Goal: Task Accomplishment & Management: Manage account settings

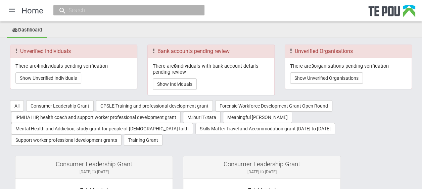
click at [11, 10] on div at bounding box center [12, 10] width 16 height 16
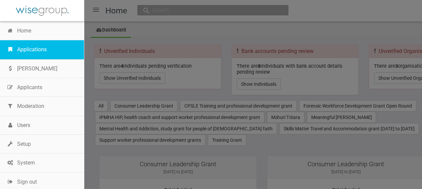
click at [42, 49] on link "Applications" at bounding box center [42, 49] width 84 height 19
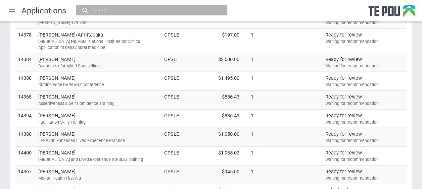
scroll to position [765, 0]
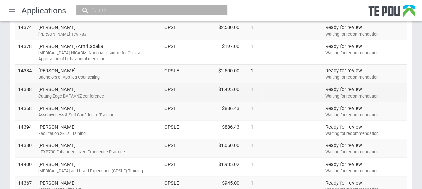
click at [70, 87] on td "Shane Price Cutting Edge DAPAANZ conference" at bounding box center [99, 93] width 126 height 19
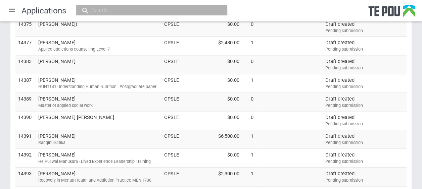
scroll to position [416, 0]
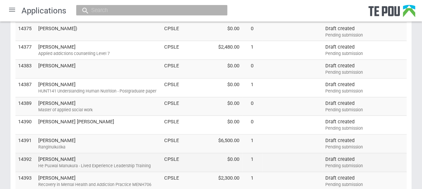
click at [124, 157] on td "Ash Luka He Puāwai Manukura - Lived Experience Leadership Training" at bounding box center [99, 162] width 126 height 19
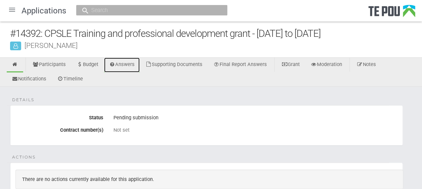
click at [121, 64] on link "Answers" at bounding box center [122, 65] width 36 height 15
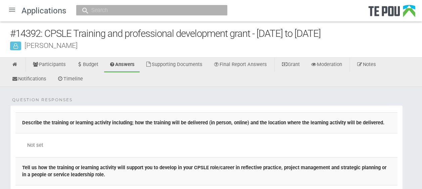
click at [11, 11] on div at bounding box center [12, 10] width 16 height 16
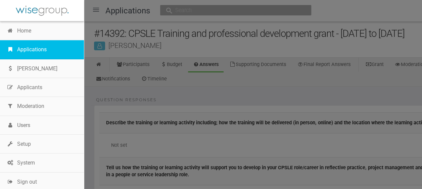
click at [26, 48] on link "Applications" at bounding box center [42, 49] width 84 height 19
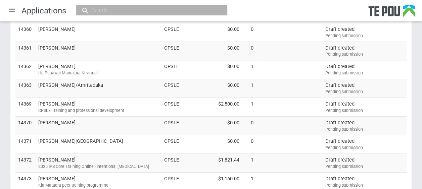
scroll to position [249, 0]
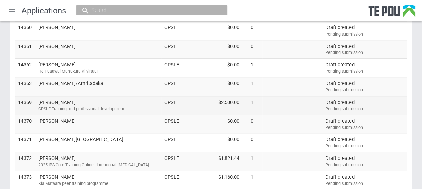
click at [121, 97] on td "[PERSON_NAME] CPSLE Training and professional development" at bounding box center [99, 105] width 126 height 19
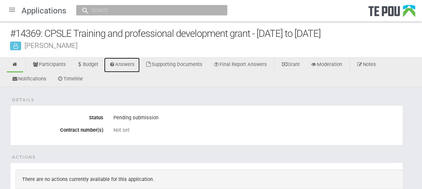
click at [126, 60] on link "Answers" at bounding box center [122, 65] width 36 height 15
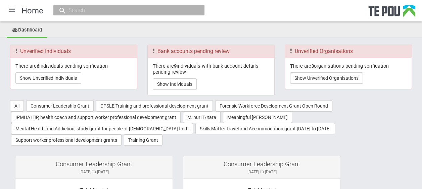
click at [13, 8] on div at bounding box center [12, 10] width 16 height 16
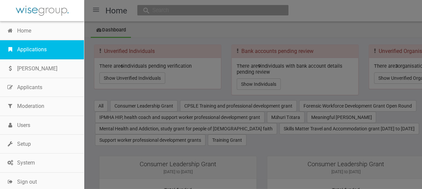
click at [30, 51] on link "Applications" at bounding box center [42, 49] width 84 height 19
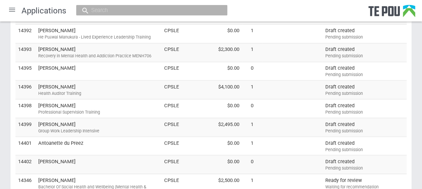
scroll to position [547, 0]
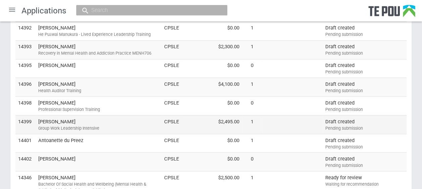
click at [102, 119] on td "Gabrielle Ogilvie Group Work Leadership Intensive" at bounding box center [99, 124] width 126 height 19
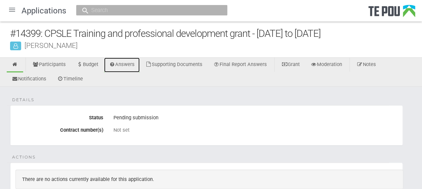
click at [129, 65] on link "Answers" at bounding box center [122, 65] width 36 height 15
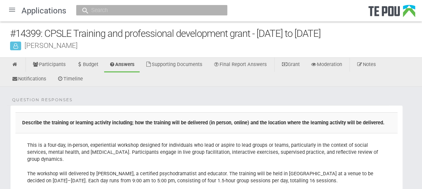
click at [9, 7] on div at bounding box center [12, 10] width 16 height 16
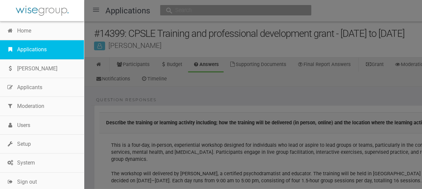
click at [24, 47] on link "Applications" at bounding box center [42, 49] width 84 height 19
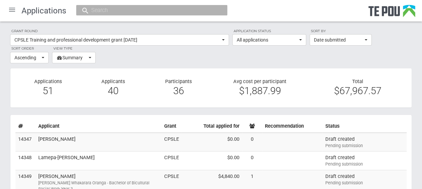
click at [12, 9] on div at bounding box center [12, 10] width 16 height 16
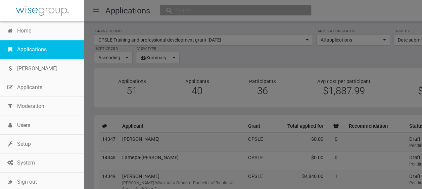
click at [40, 48] on link "Applications" at bounding box center [42, 49] width 84 height 19
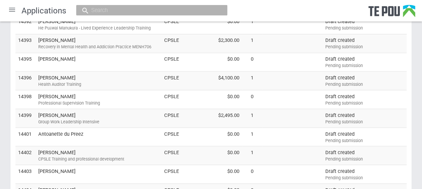
scroll to position [552, 0]
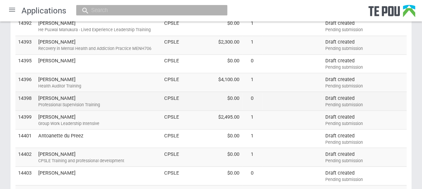
click at [106, 94] on td "Rose Heta-Minhinnick Professional Supervision Training" at bounding box center [99, 101] width 126 height 19
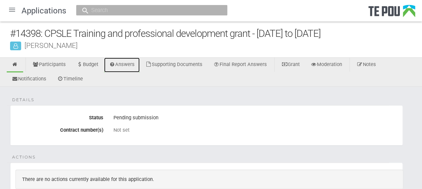
click at [124, 66] on link "Answers" at bounding box center [122, 65] width 36 height 15
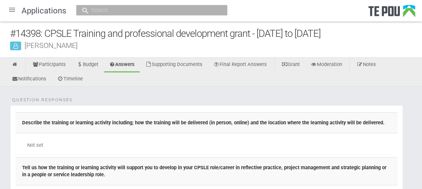
click at [12, 10] on div at bounding box center [12, 10] width 16 height 16
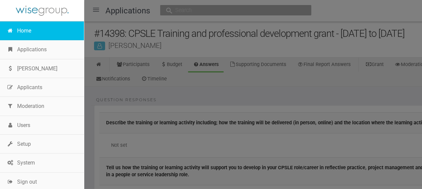
click at [29, 32] on link "Home" at bounding box center [42, 30] width 84 height 19
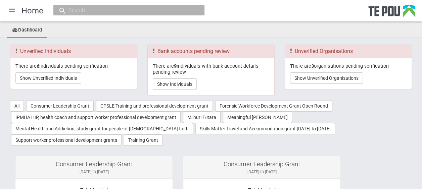
click at [9, 10] on div at bounding box center [12, 10] width 16 height 16
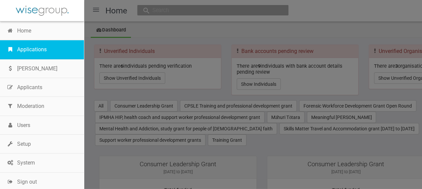
click at [34, 48] on link "Applications" at bounding box center [42, 49] width 84 height 19
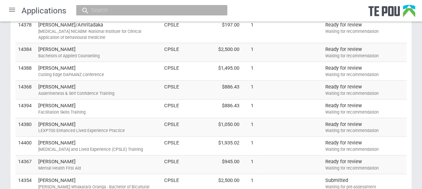
scroll to position [863, 0]
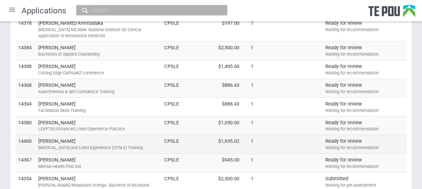
click at [119, 137] on td "Celia Jack Peer Support and Lived Experience (CPSLE) Training" at bounding box center [99, 144] width 126 height 19
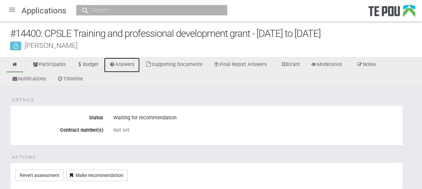
click at [130, 68] on link "Answers" at bounding box center [122, 65] width 36 height 15
click at [11, 11] on div at bounding box center [12, 10] width 16 height 16
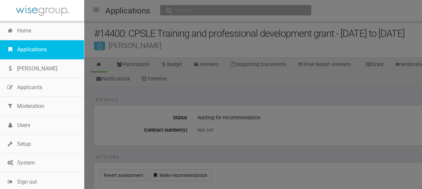
click at [31, 51] on link "Applications" at bounding box center [42, 49] width 84 height 19
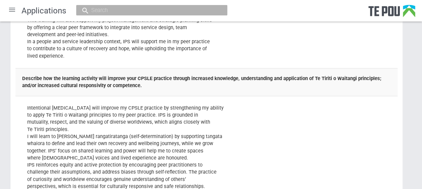
scroll to position [247, 0]
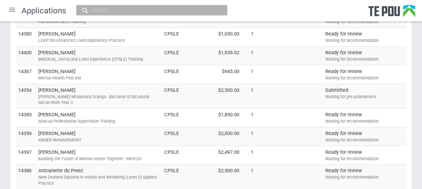
scroll to position [975, 0]
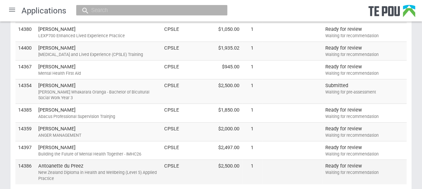
click at [129, 170] on div "New Zealand Diploma in Health and Wellbeing (Level 5) Applied Practice" at bounding box center [98, 176] width 120 height 12
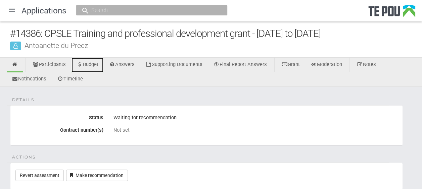
click at [95, 62] on link "Budget" at bounding box center [87, 65] width 32 height 15
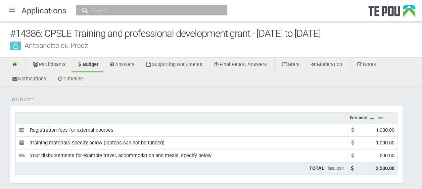
click at [13, 6] on div at bounding box center [12, 10] width 16 height 16
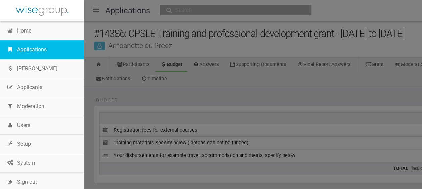
click at [33, 50] on link "Applications" at bounding box center [42, 49] width 84 height 19
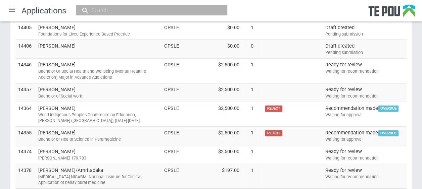
scroll to position [740, 0]
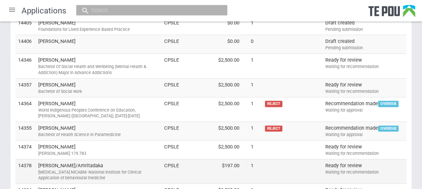
click at [128, 160] on td "[PERSON_NAME]/Amritadaka [MEDICAL_DATA] NICABM -National Institute for Clinical…" at bounding box center [99, 171] width 126 height 25
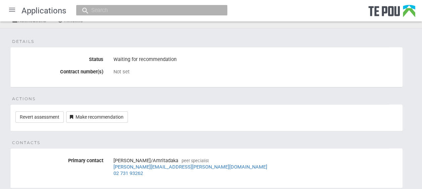
scroll to position [59, 0]
click at [50, 115] on link "Revert assessment" at bounding box center [39, 116] width 48 height 11
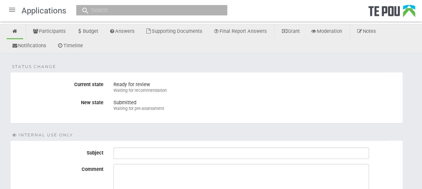
scroll to position [34, 0]
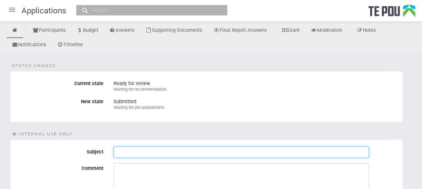
click at [123, 151] on input "Subject" at bounding box center [240, 152] width 255 height 11
type input "Paul to correct dollar amount"
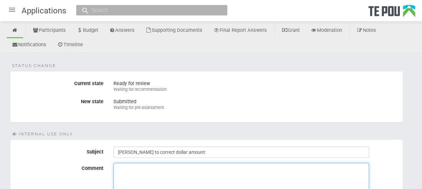
click at [123, 170] on textarea "Comment" at bounding box center [240, 188] width 255 height 50
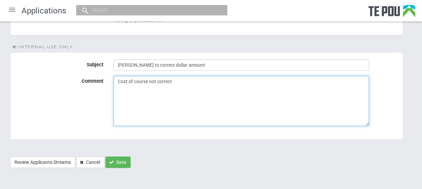
scroll to position [121, 0]
type textarea "Cost of course not correct"
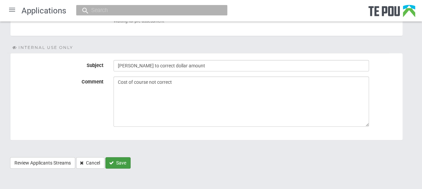
click at [125, 159] on button "Save" at bounding box center [117, 162] width 25 height 11
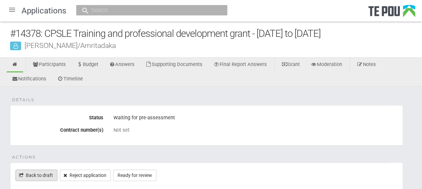
click at [47, 172] on link "Back to draft" at bounding box center [36, 175] width 42 height 11
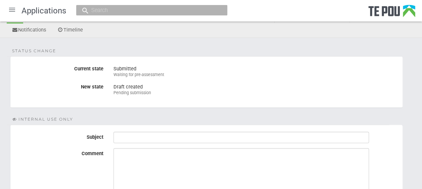
scroll to position [51, 0]
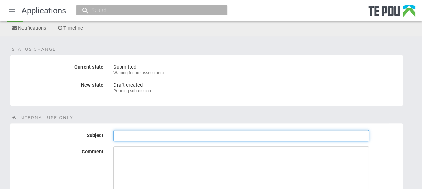
click at [120, 134] on input "Subject" at bounding box center [240, 135] width 255 height 11
type input "C"
type input "Need to put correct amount"
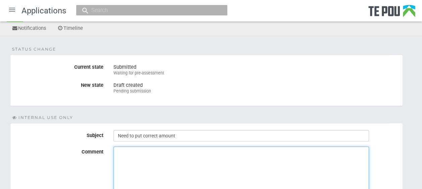
click at [125, 152] on textarea "Comment" at bounding box center [240, 172] width 255 height 50
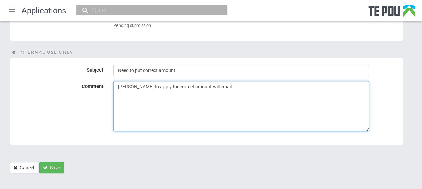
scroll to position [118, 0]
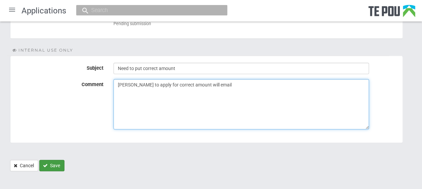
type textarea "Paul to apply for correct amount will email"
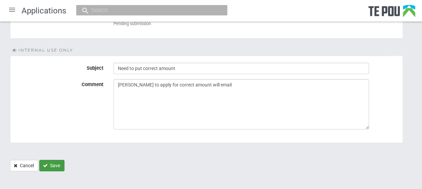
click at [57, 162] on button "Save" at bounding box center [51, 165] width 25 height 11
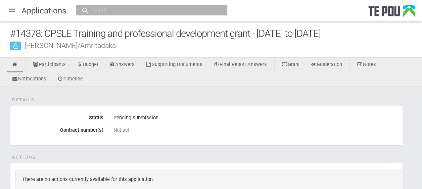
click at [13, 9] on div at bounding box center [12, 10] width 16 height 16
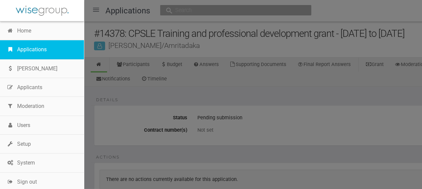
click at [42, 51] on link "Applications" at bounding box center [42, 49] width 84 height 19
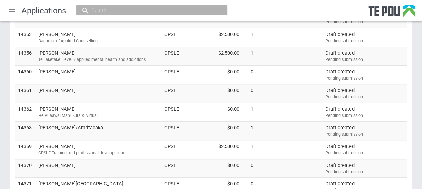
scroll to position [209, 0]
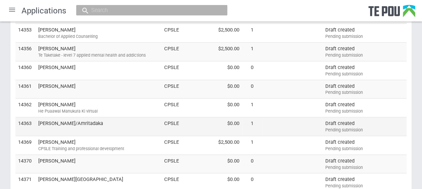
click at [87, 122] on td "[PERSON_NAME]/Amritadaka" at bounding box center [99, 126] width 126 height 19
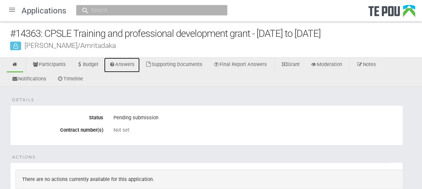
click at [126, 64] on link "Answers" at bounding box center [122, 65] width 36 height 15
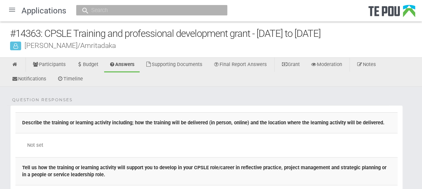
click at [12, 9] on div at bounding box center [12, 10] width 16 height 16
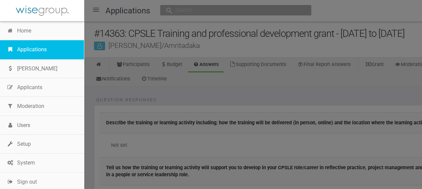
click at [26, 47] on link "Applications" at bounding box center [42, 49] width 84 height 19
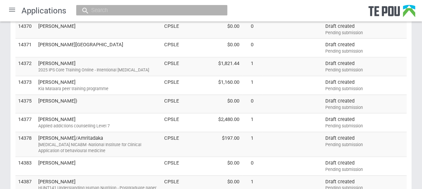
scroll to position [345, 0]
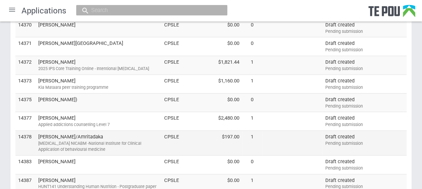
click at [149, 137] on td "paul kennelly/Amritadaka Compassion Focused Therapy NICABM -National Institute …" at bounding box center [99, 143] width 126 height 25
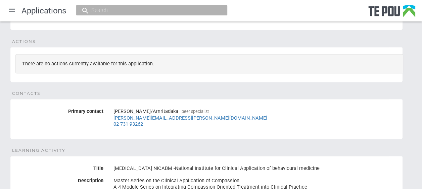
scroll to position [115, 0]
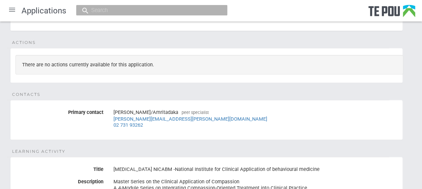
drag, startPoint x: 355, startPoint y: 167, endPoint x: 114, endPoint y: 167, distance: 240.5
click at [114, 167] on div "[MEDICAL_DATA] NICABM -National Institute for Clinical Application of behaviour…" at bounding box center [255, 169] width 284 height 11
copy div "[MEDICAL_DATA] NICABM -National Institute for Clinical Application of behaviour…"
click at [358, 166] on div "[MEDICAL_DATA] NICABM -National Institute for Clinical Application of behaviour…" at bounding box center [255, 169] width 284 height 11
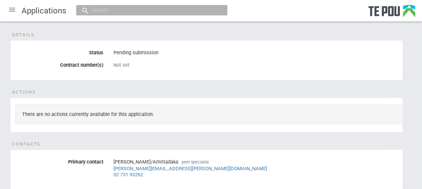
scroll to position [0, 0]
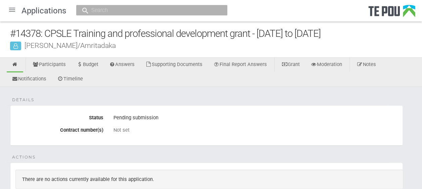
click at [14, 10] on div at bounding box center [12, 10] width 16 height 16
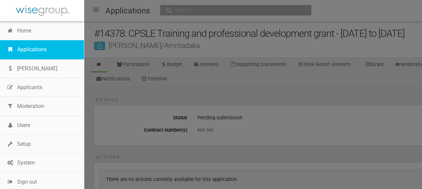
click at [32, 49] on link "Applications" at bounding box center [42, 49] width 84 height 19
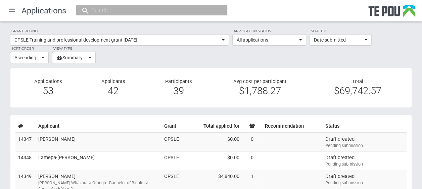
click at [16, 6] on div at bounding box center [12, 10] width 16 height 16
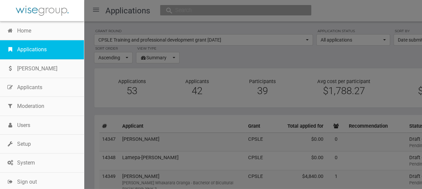
click at [31, 52] on link "Applications" at bounding box center [42, 49] width 84 height 19
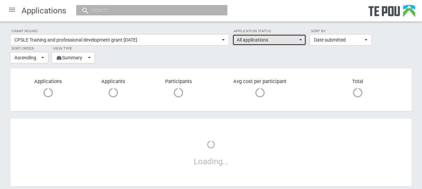
click at [303, 39] on button "All applications" at bounding box center [269, 39] width 74 height 11
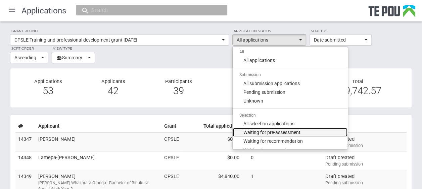
click at [281, 131] on span "Waiting for pre-assessment" at bounding box center [271, 132] width 57 height 7
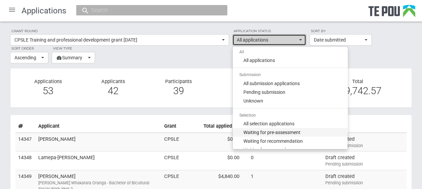
select select "100"
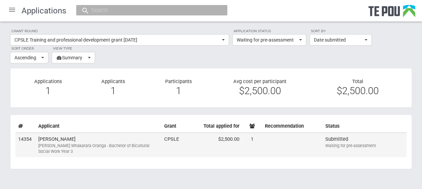
click at [115, 141] on td "Fran Mackay Ngā Poutoko Whakarara Oranga - Bachelor of Bicultural Social Work Y…" at bounding box center [99, 145] width 126 height 25
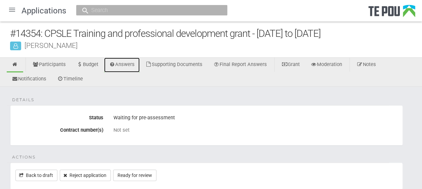
click at [123, 64] on link "Answers" at bounding box center [122, 65] width 36 height 15
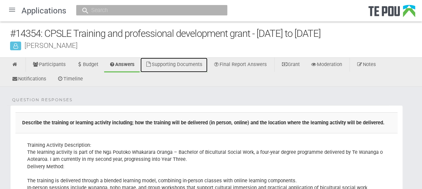
click at [196, 65] on link "Supporting Documents" at bounding box center [173, 65] width 67 height 15
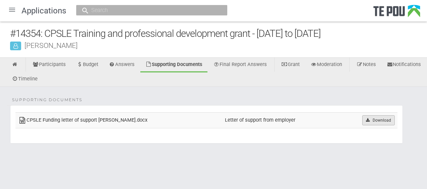
click at [367, 119] on icon at bounding box center [367, 120] width 5 height 4
click at [215, 163] on div "Supporting Documents CPSLE Funding letter of support Fran.docx Letter of suppor…" at bounding box center [213, 127] width 427 height 80
click at [18, 65] on link at bounding box center [15, 65] width 16 height 15
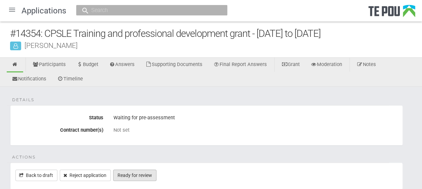
click at [151, 171] on link "Ready for review" at bounding box center [134, 175] width 43 height 11
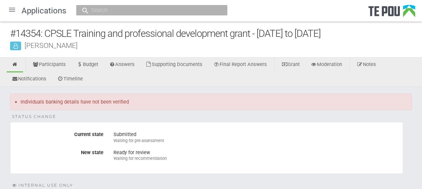
click at [13, 8] on div at bounding box center [12, 10] width 16 height 16
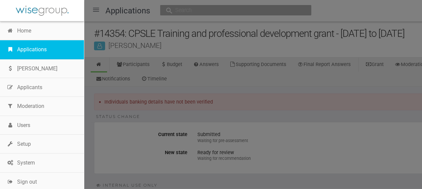
click at [33, 46] on link "Applications" at bounding box center [42, 49] width 84 height 19
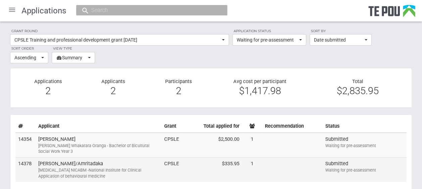
click at [142, 168] on div "[MEDICAL_DATA] NICABM -National Institute for Clinical Application of behaviour…" at bounding box center [98, 173] width 120 height 12
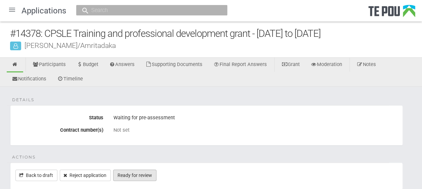
click at [147, 173] on link "Ready for review" at bounding box center [134, 175] width 43 height 11
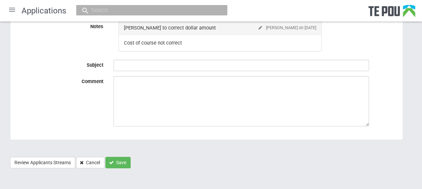
scroll to position [161, 0]
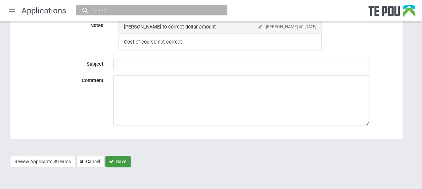
click at [123, 158] on button "Save" at bounding box center [117, 161] width 25 height 11
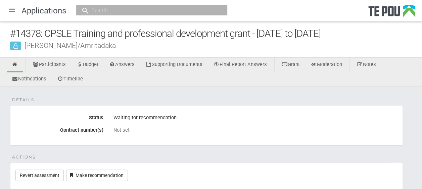
click at [11, 10] on div at bounding box center [12, 10] width 16 height 16
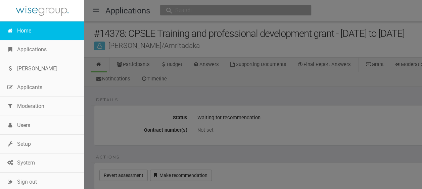
click at [25, 32] on link "Home" at bounding box center [42, 30] width 84 height 19
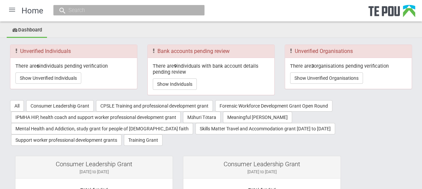
click at [12, 10] on div at bounding box center [12, 10] width 16 height 16
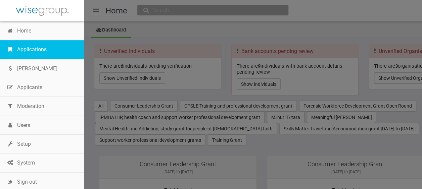
click at [34, 46] on link "Applications" at bounding box center [42, 49] width 84 height 19
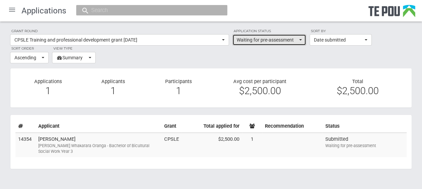
click at [299, 41] on button "Waiting for pre-assessment" at bounding box center [269, 39] width 74 height 11
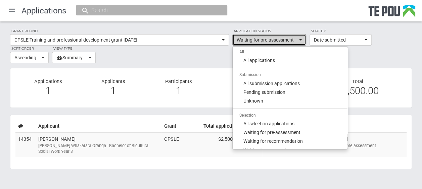
click at [299, 41] on button "Waiting for pre-assessment" at bounding box center [269, 39] width 74 height 11
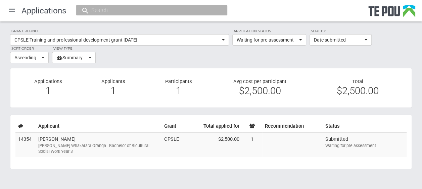
click at [12, 9] on div at bounding box center [12, 10] width 16 height 16
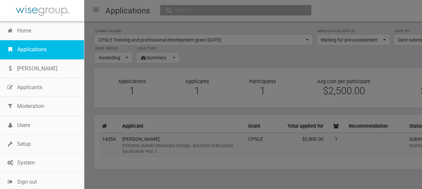
click at [39, 48] on link "Applications" at bounding box center [42, 49] width 84 height 19
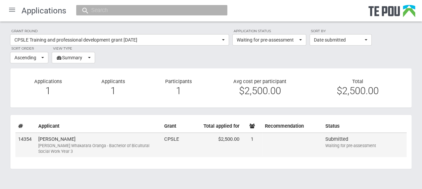
click at [118, 138] on td "[PERSON_NAME] [PERSON_NAME] Poutoko Whakarara Oranga - Bachelor of Bicultural S…" at bounding box center [99, 145] width 126 height 25
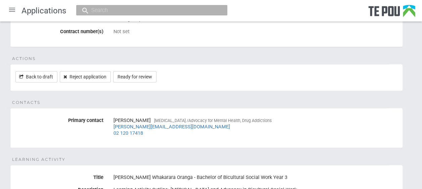
scroll to position [103, 0]
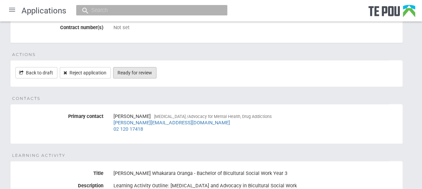
click at [152, 72] on link "Ready for review" at bounding box center [134, 72] width 43 height 11
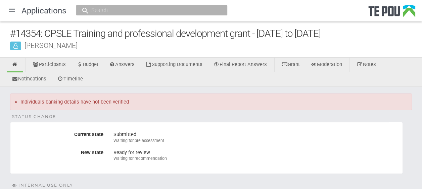
click at [14, 9] on div at bounding box center [12, 10] width 16 height 16
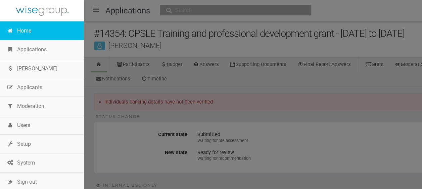
click at [27, 34] on link "Home" at bounding box center [42, 30] width 84 height 19
